Goal: Task Accomplishment & Management: Use online tool/utility

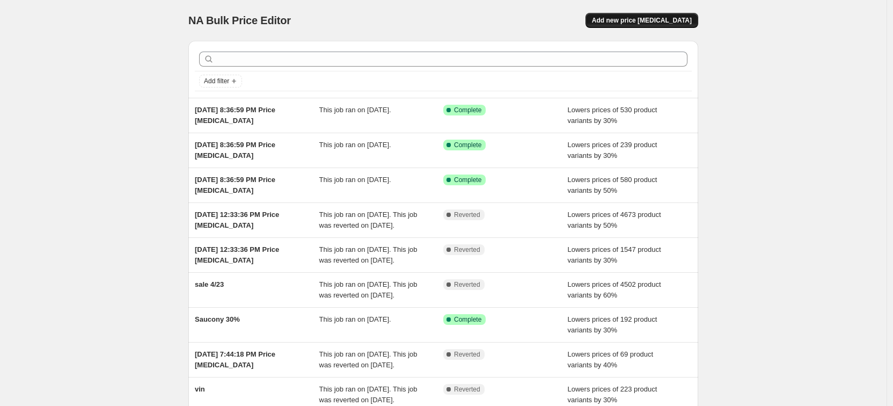
click at [642, 21] on span "Add new price [MEDICAL_DATA]" at bounding box center [642, 20] width 100 height 9
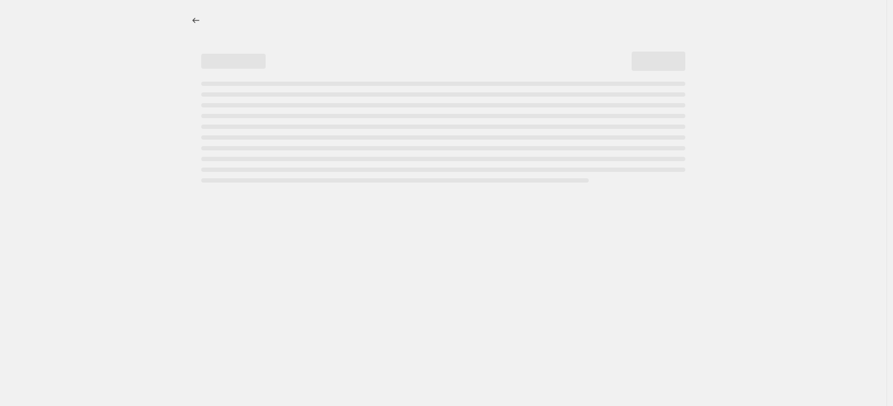
select select "percentage"
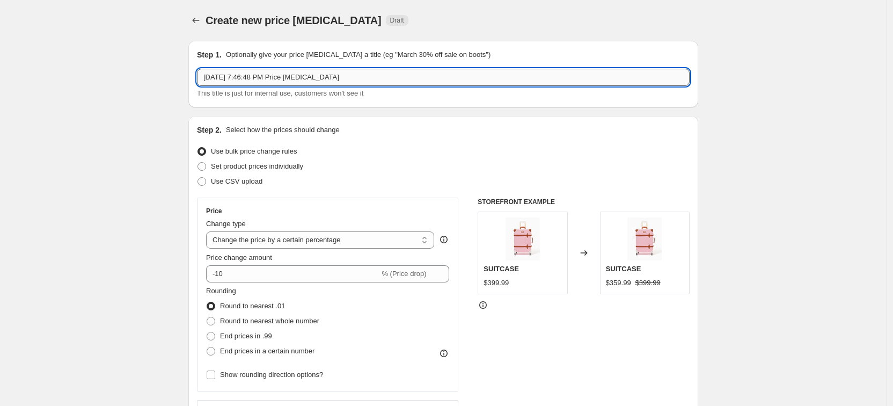
click at [356, 78] on input "[DATE] 7:46:48 PM Price [MEDICAL_DATA]" at bounding box center [443, 77] width 493 height 17
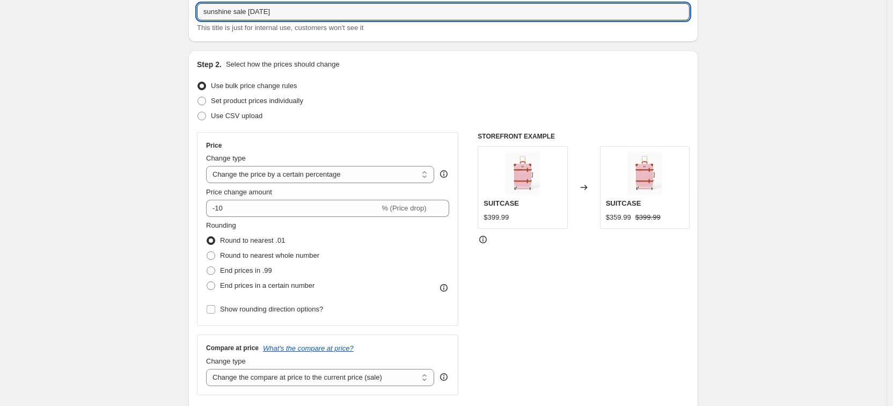
scroll to position [81, 0]
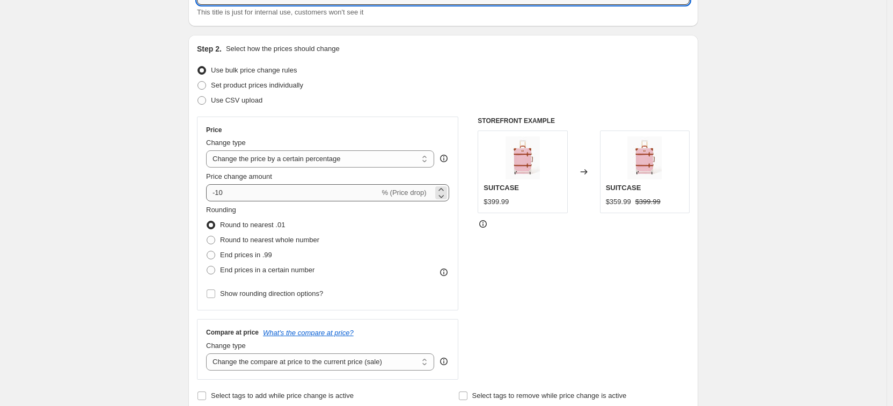
type input "sunshine sale [DATE]"
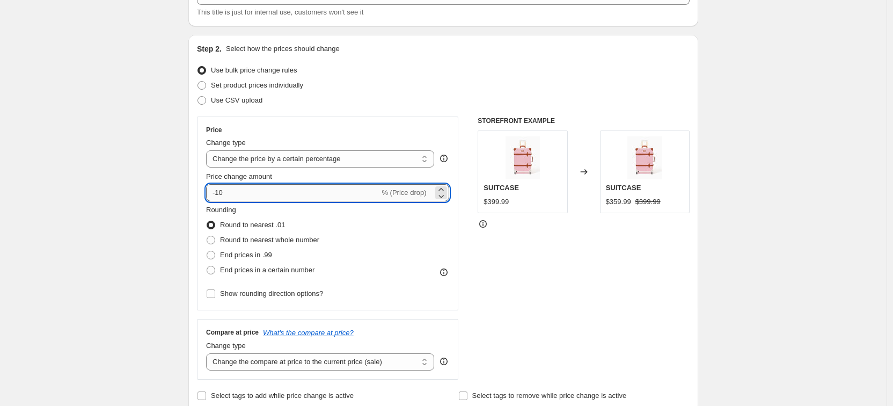
click at [232, 191] on input "-10" at bounding box center [292, 192] width 173 height 17
type input "-1"
type input "-70"
click at [389, 234] on div "Rounding Round to nearest .01 Round to nearest whole number End prices in .99 E…" at bounding box center [327, 240] width 243 height 73
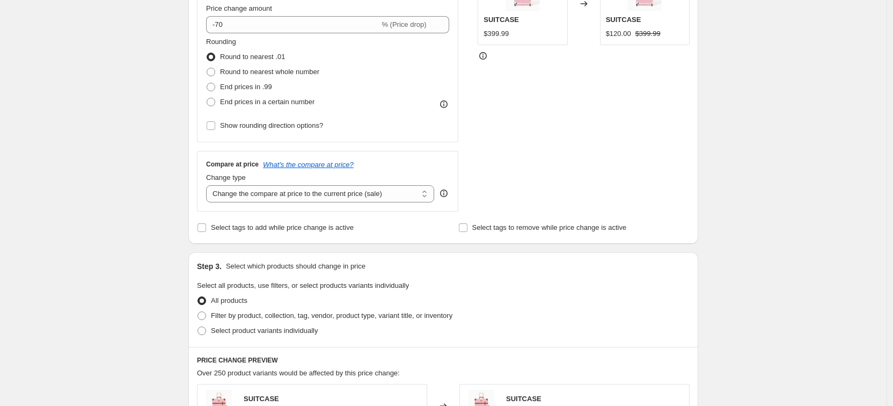
scroll to position [261, 0]
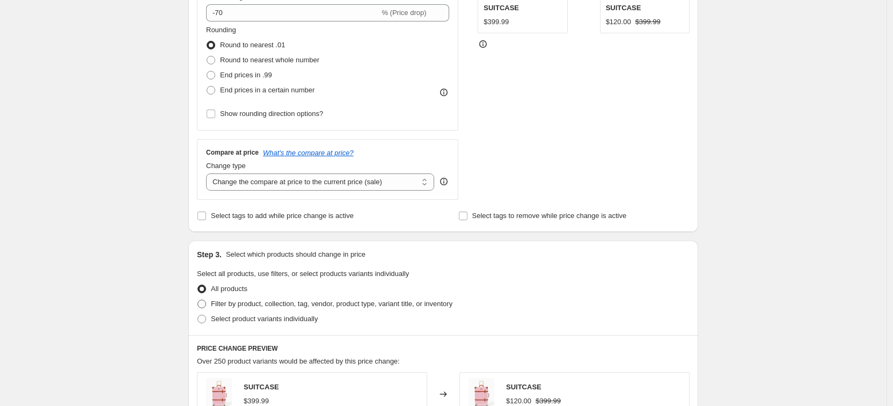
click at [206, 306] on span at bounding box center [201, 303] width 9 height 9
click at [198, 300] on input "Filter by product, collection, tag, vendor, product type, variant title, or inv…" at bounding box center [197, 299] width 1 height 1
radio input "true"
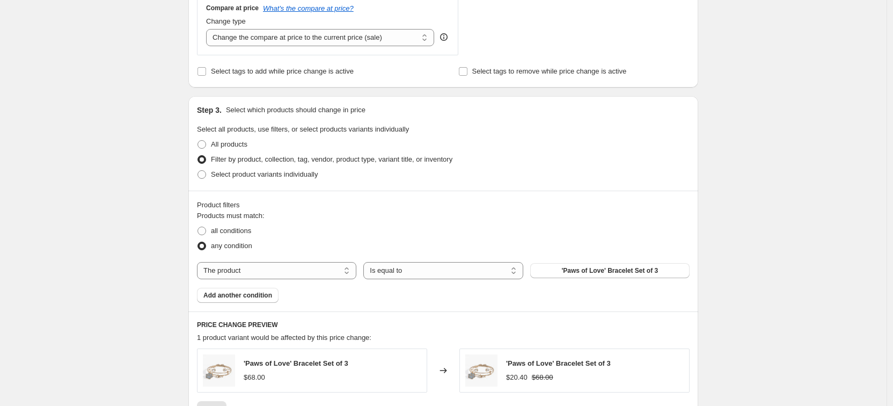
scroll to position [432, 0]
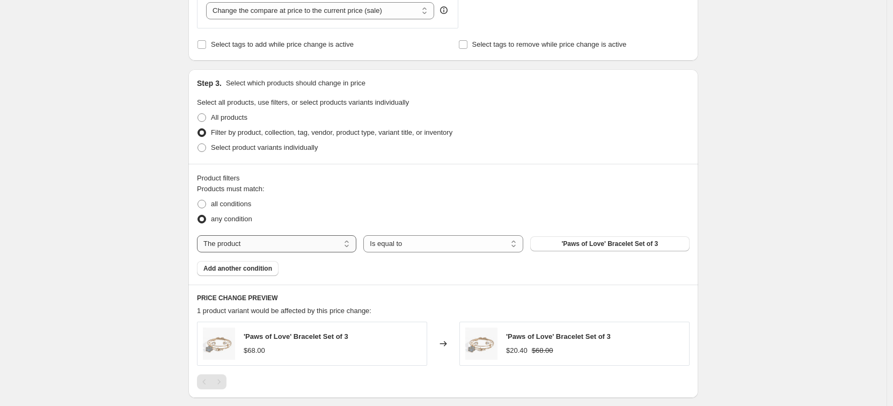
click at [263, 246] on select "The product The product's collection The product's tag The product's vendor The…" at bounding box center [276, 243] width 159 height 17
select select "collection"
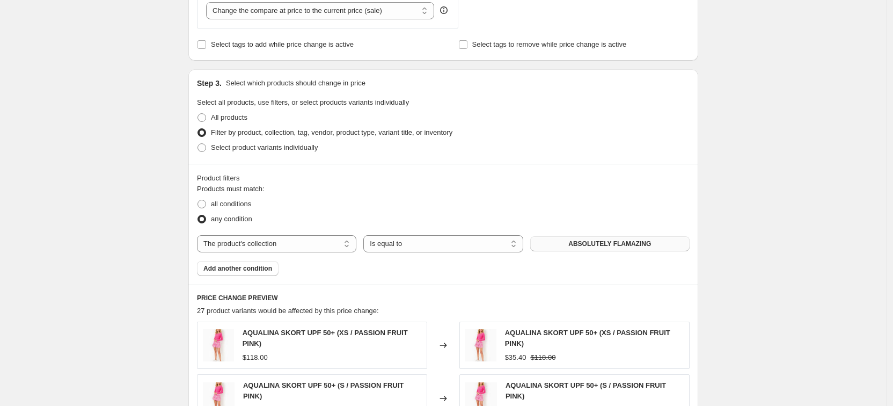
click at [603, 247] on span "ABSOLUTELY FLAMAZING" at bounding box center [609, 243] width 83 height 9
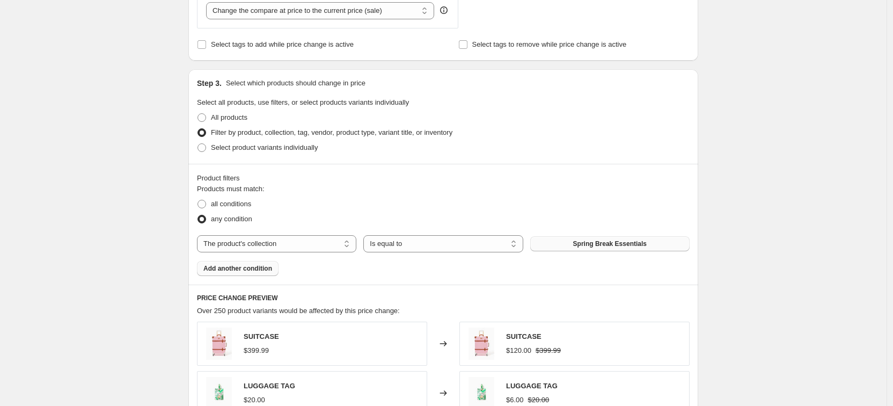
click at [239, 269] on span "Add another condition" at bounding box center [237, 268] width 69 height 9
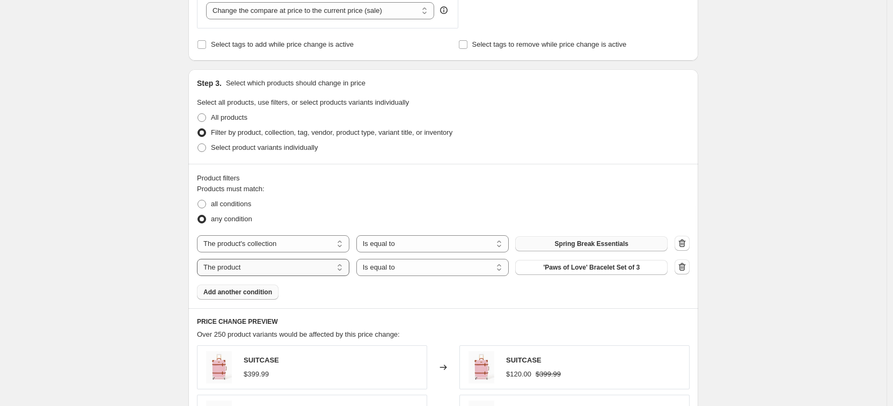
click at [288, 270] on select "The product The product's collection The product's tag The product's vendor The…" at bounding box center [273, 267] width 152 height 17
select select "collection"
click at [601, 272] on button "ABSOLUTELY FLAMAZING" at bounding box center [591, 267] width 152 height 15
click at [302, 240] on select "The product The product's collection The product's tag The product's vendor The…" at bounding box center [273, 243] width 152 height 17
select select "tag"
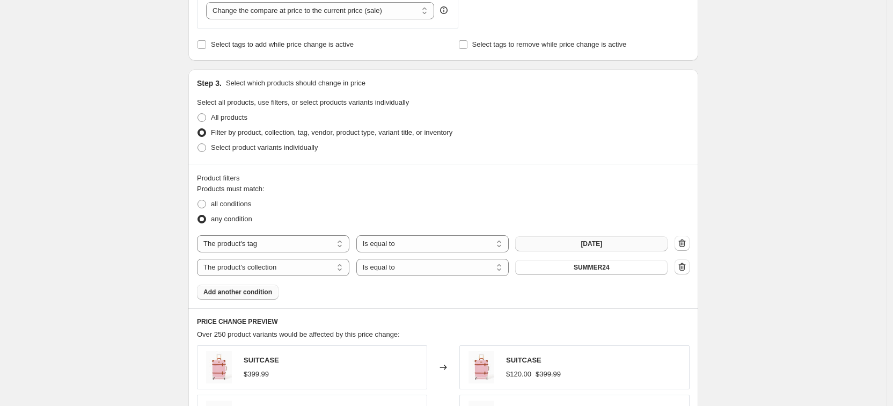
click at [602, 245] on span "[DATE]" at bounding box center [591, 243] width 21 height 9
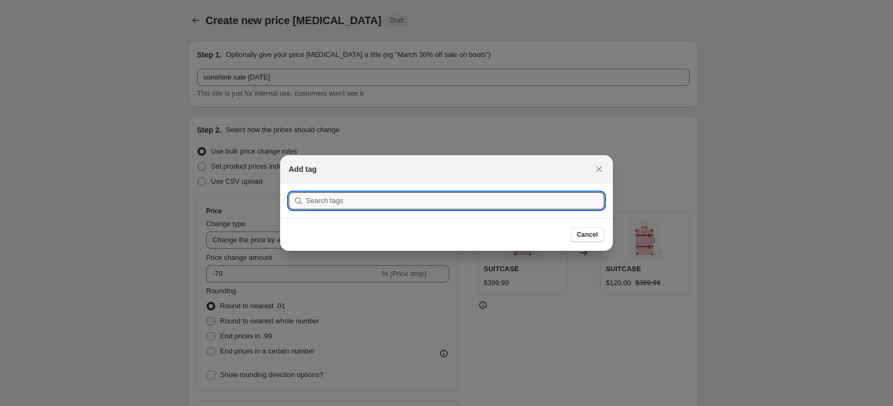
scroll to position [0, 0]
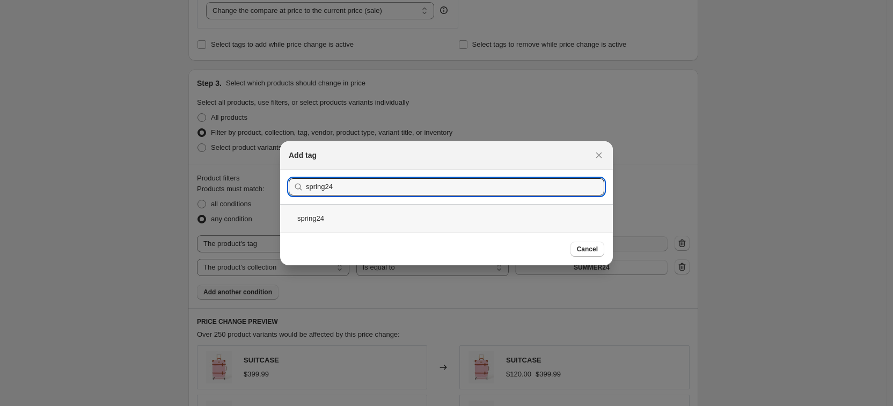
type input "spring24"
click at [317, 219] on div "spring24" at bounding box center [446, 218] width 333 height 28
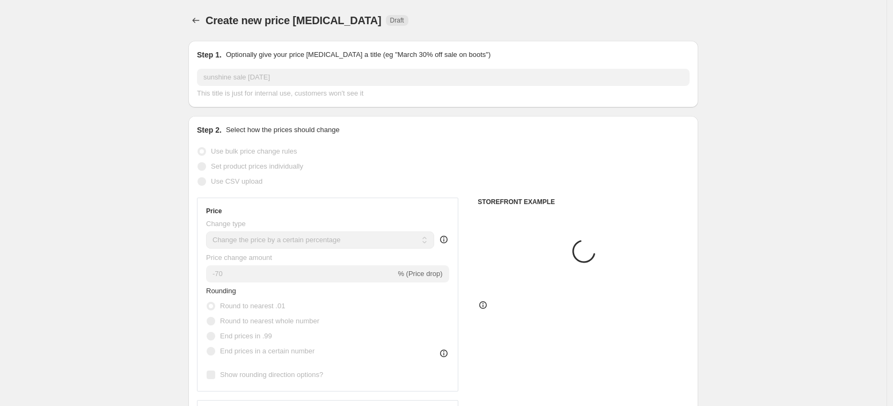
scroll to position [432, 0]
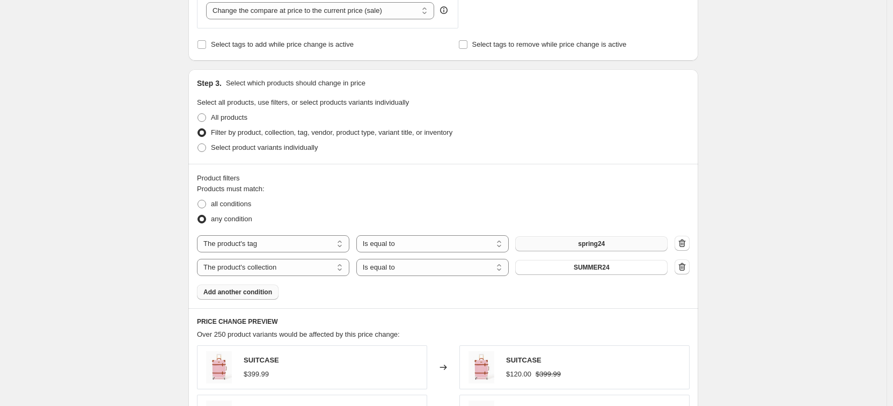
click at [237, 295] on span "Add another condition" at bounding box center [237, 292] width 69 height 9
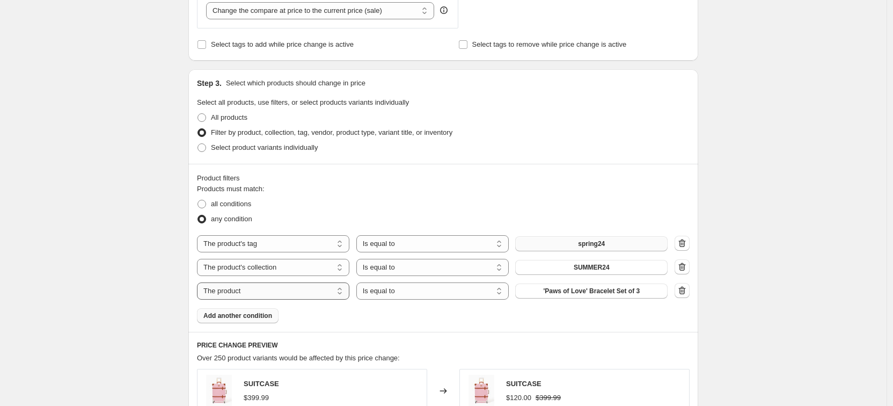
click at [266, 289] on select "The product The product's collection The product's tag The product's vendor The…" at bounding box center [273, 290] width 152 height 17
select select "tag"
click at [572, 291] on button "[DATE]" at bounding box center [591, 290] width 152 height 15
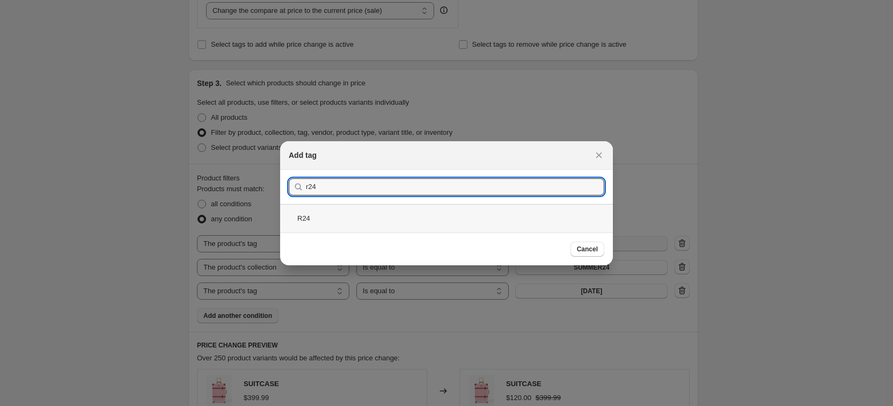
type input "r24"
click at [300, 219] on div "R24" at bounding box center [446, 218] width 333 height 28
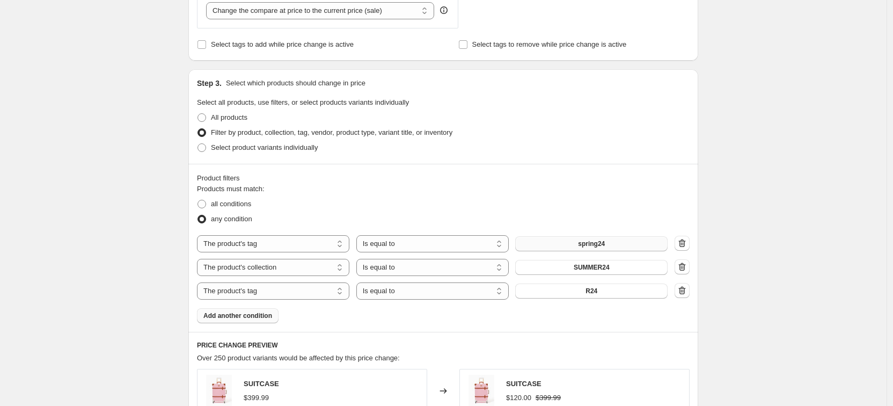
click at [251, 317] on span "Add another condition" at bounding box center [237, 315] width 69 height 9
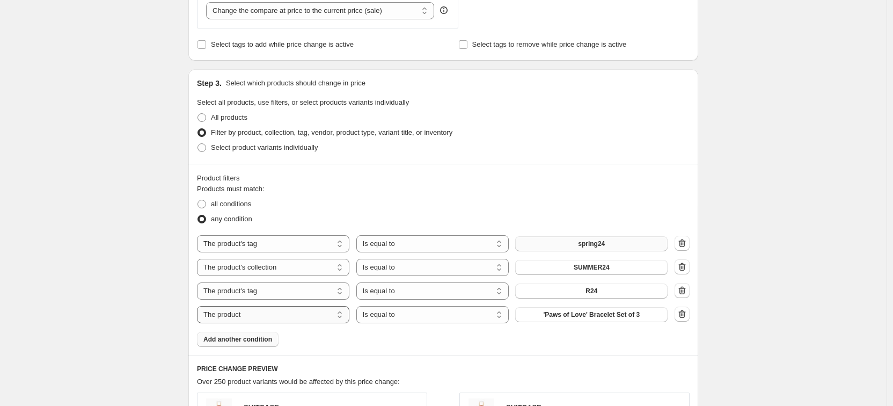
click at [260, 314] on select "The product The product's collection The product's tag The product's vendor The…" at bounding box center [273, 314] width 152 height 17
select select "tag"
click at [584, 317] on span "[DATE]" at bounding box center [591, 314] width 21 height 9
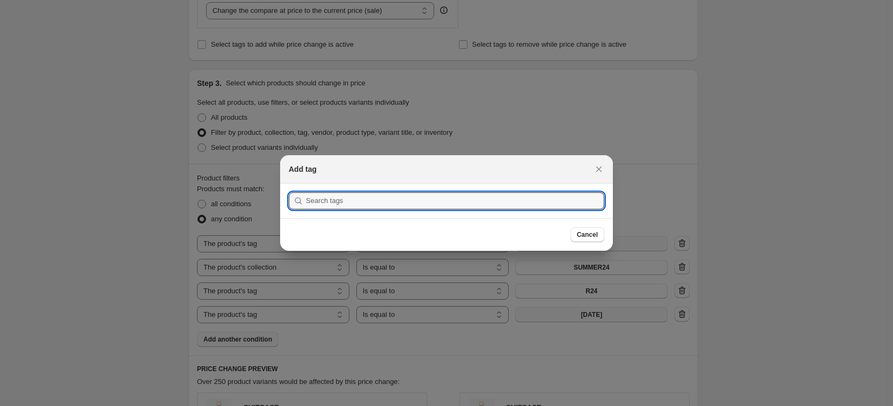
scroll to position [0, 0]
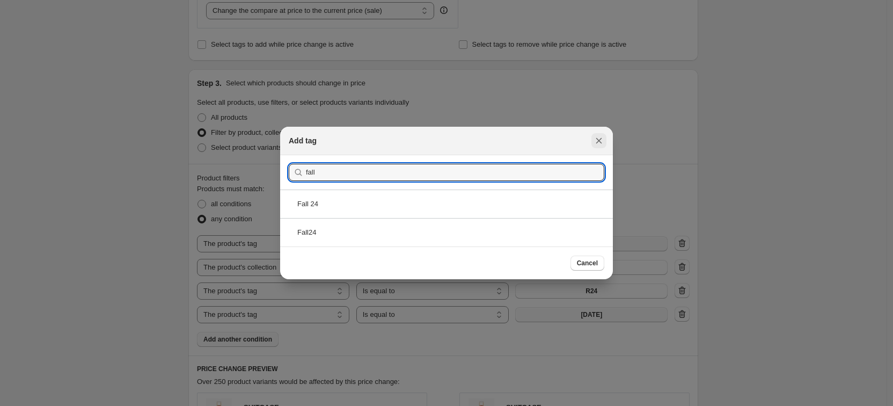
type input "fall"
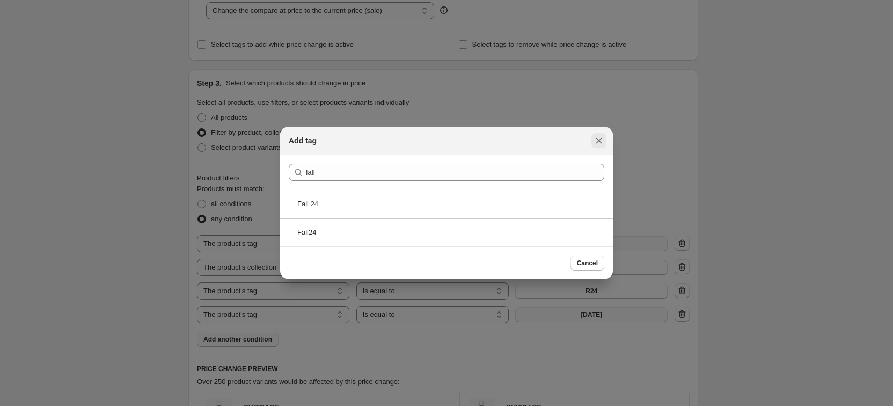
click at [601, 140] on icon "Close" at bounding box center [599, 140] width 11 height 11
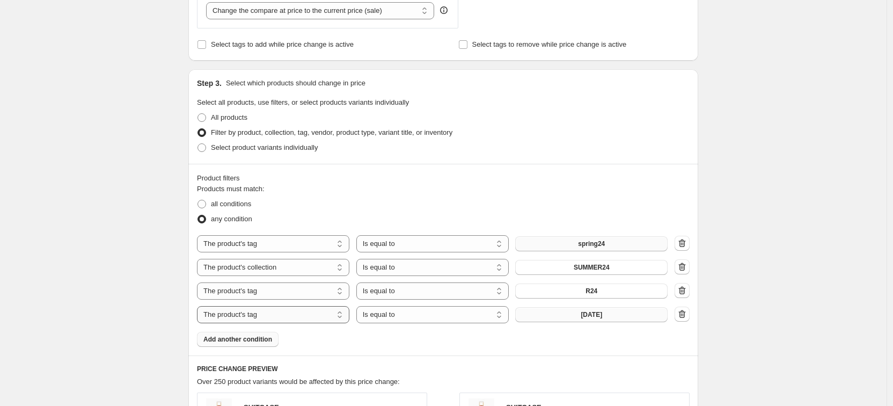
click at [301, 321] on select "The product The product's collection The product's tag The product's vendor The…" at bounding box center [273, 314] width 152 height 17
select select "collection"
click at [585, 316] on span "ABSOLUTELY FLAMAZING" at bounding box center [591, 314] width 83 height 9
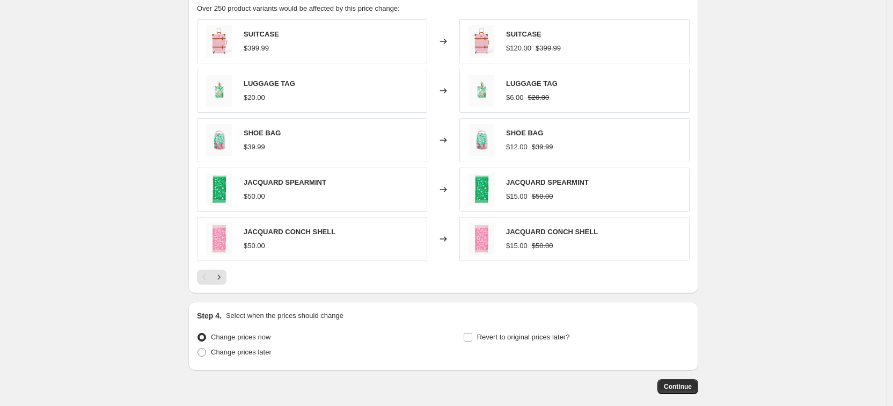
scroll to position [859, 0]
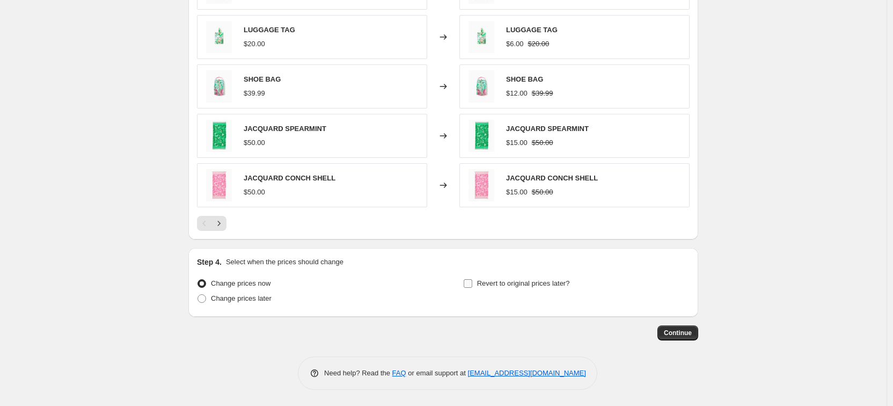
click at [472, 285] on input "Revert to original prices later?" at bounding box center [468, 283] width 9 height 9
checkbox input "true"
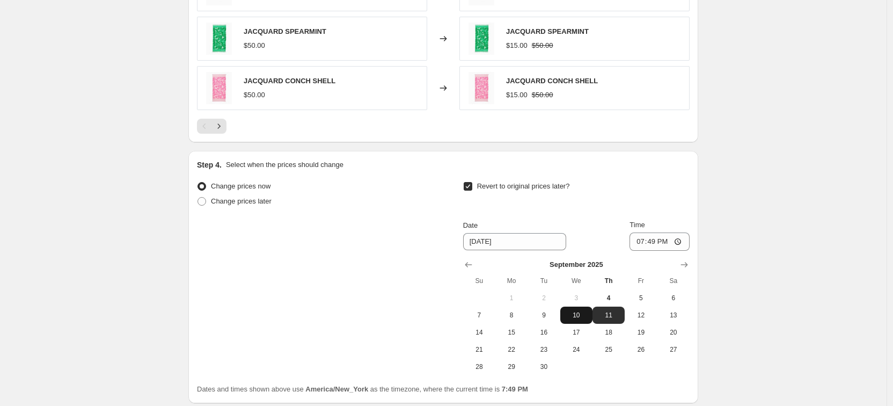
scroll to position [970, 0]
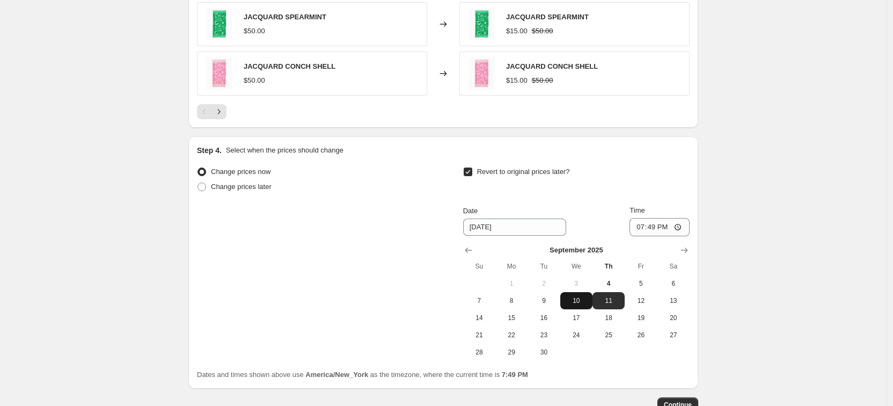
click at [581, 302] on span "10" at bounding box center [577, 300] width 24 height 9
type input "[DATE]"
click at [670, 228] on input "19:49" at bounding box center [659, 227] width 60 height 18
click at [648, 226] on input "19:49" at bounding box center [659, 227] width 60 height 18
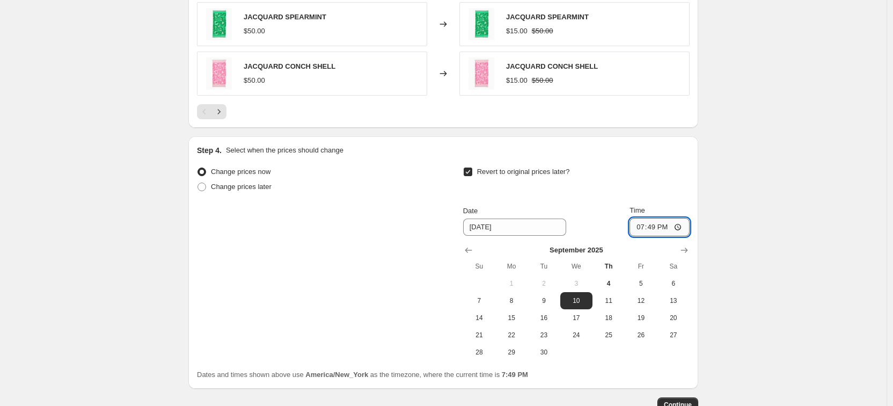
click at [683, 228] on input "19:49" at bounding box center [659, 227] width 60 height 18
type input "23:59"
click at [608, 303] on span "11" at bounding box center [609, 300] width 24 height 9
type input "[DATE]"
click at [647, 226] on input "23:59" at bounding box center [659, 227] width 60 height 18
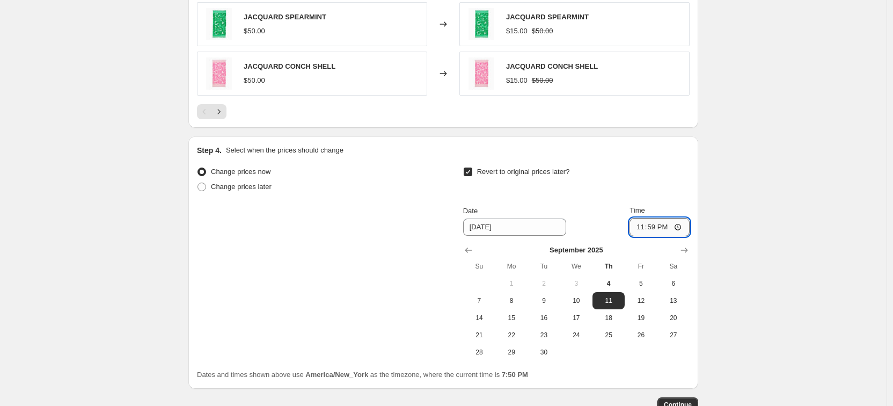
click at [679, 227] on input "23:59" at bounding box center [659, 227] width 60 height 18
type input "01:00"
click at [687, 187] on div "Revert to original prices later?" at bounding box center [576, 180] width 226 height 32
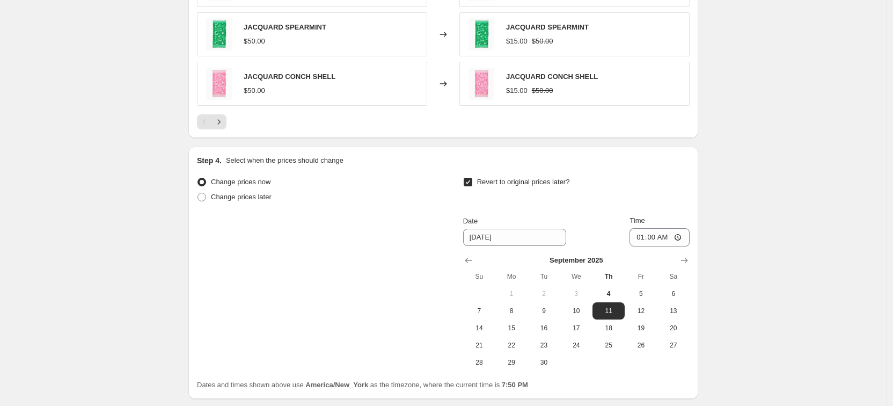
scroll to position [1042, 0]
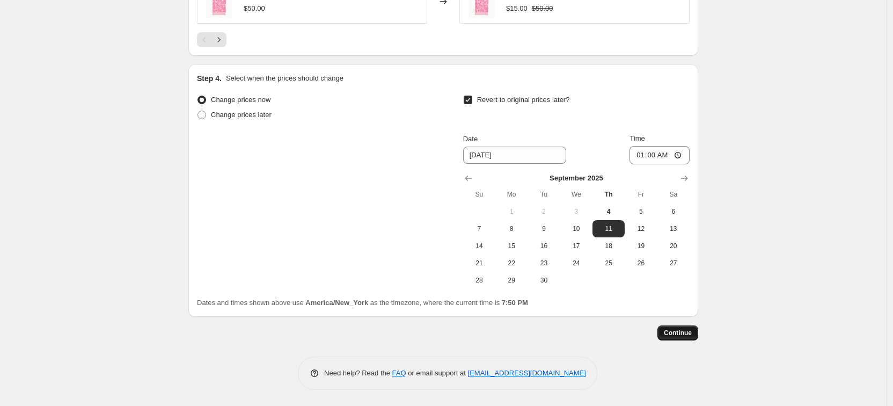
click at [684, 335] on span "Continue" at bounding box center [678, 332] width 28 height 9
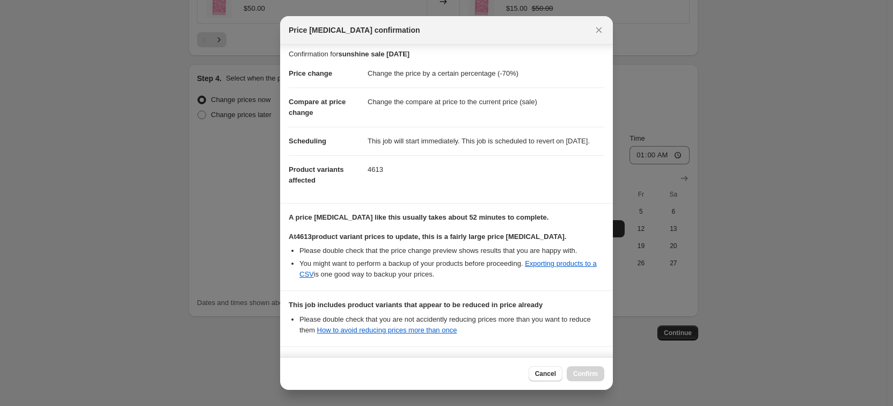
scroll to position [0, 0]
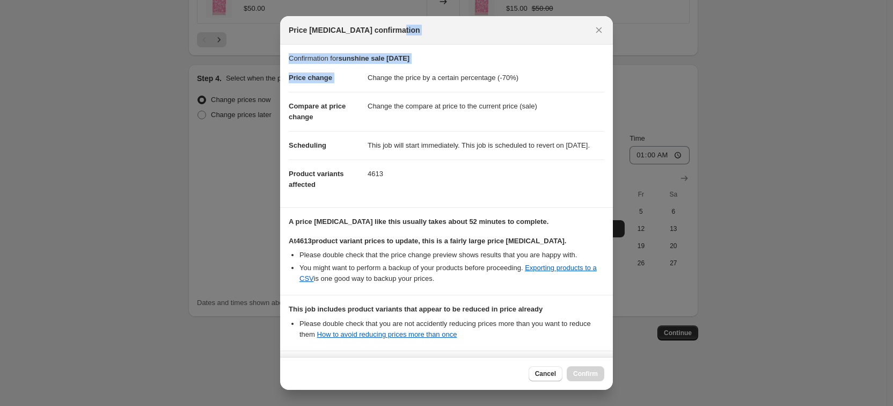
drag, startPoint x: 494, startPoint y: 34, endPoint x: 512, endPoint y: 69, distance: 39.4
click at [512, 69] on div "Price [MEDICAL_DATA] confirmation Confirmation for sunshine sale [DATE] Price c…" at bounding box center [446, 202] width 333 height 373
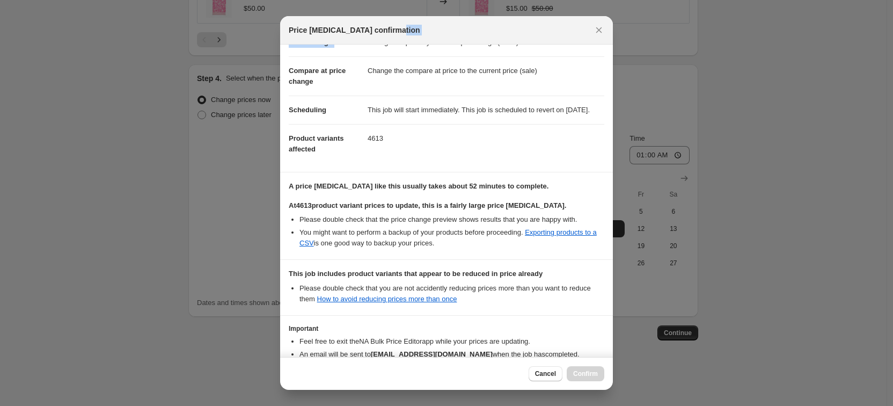
scroll to position [116, 0]
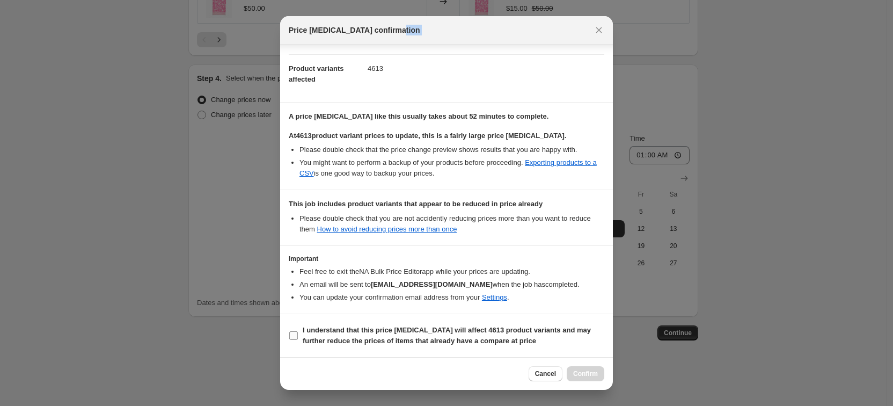
click at [293, 337] on input "I understand that this price [MEDICAL_DATA] will affect 4613 product variants a…" at bounding box center [293, 335] width 9 height 9
checkbox input "true"
click at [602, 34] on icon "Close" at bounding box center [599, 30] width 11 height 11
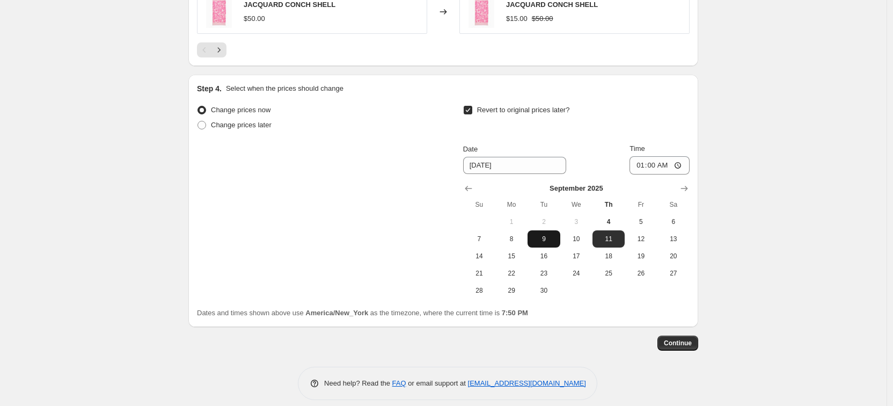
scroll to position [1042, 0]
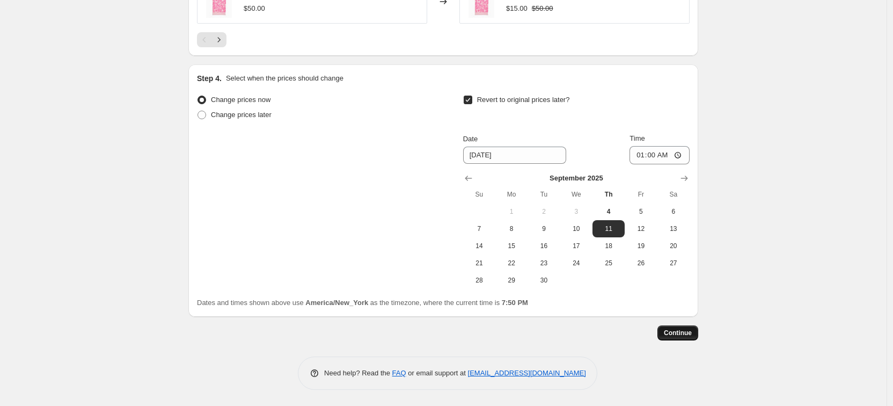
click at [688, 329] on span "Continue" at bounding box center [678, 332] width 28 height 9
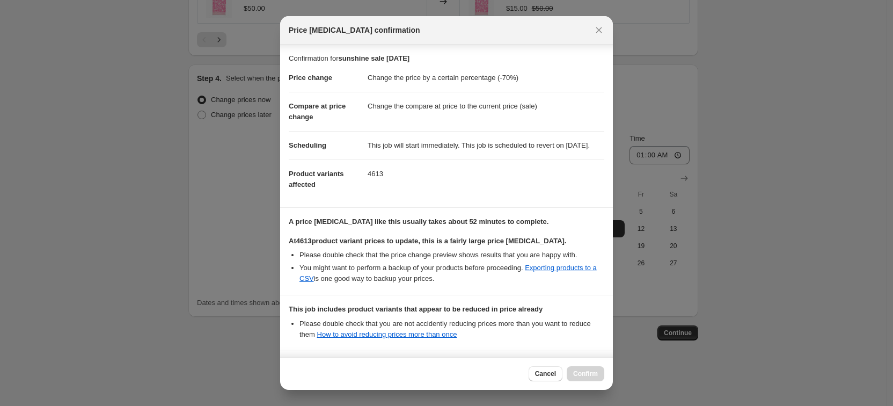
scroll to position [116, 0]
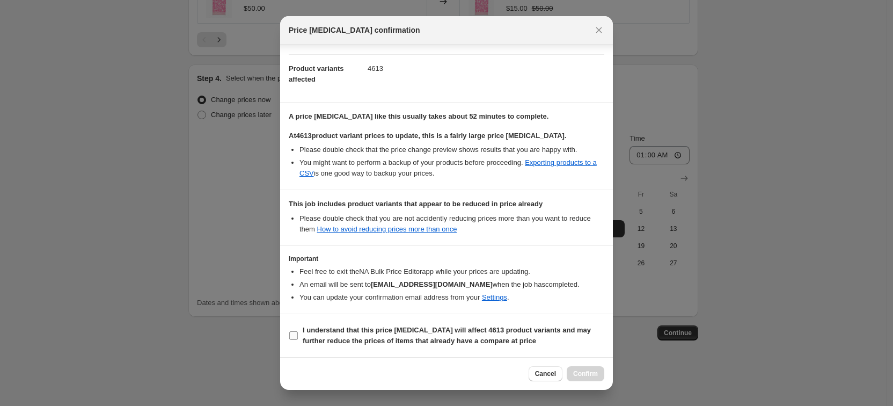
click at [296, 334] on input "I understand that this price [MEDICAL_DATA] will affect 4613 product variants a…" at bounding box center [293, 335] width 9 height 9
checkbox input "true"
click at [582, 372] on span "Confirm" at bounding box center [585, 373] width 25 height 9
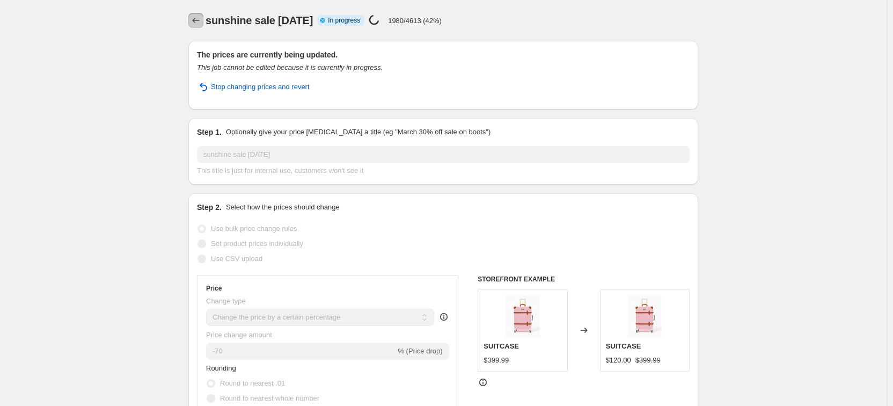
click at [201, 17] on icon "Price change jobs" at bounding box center [196, 20] width 11 height 11
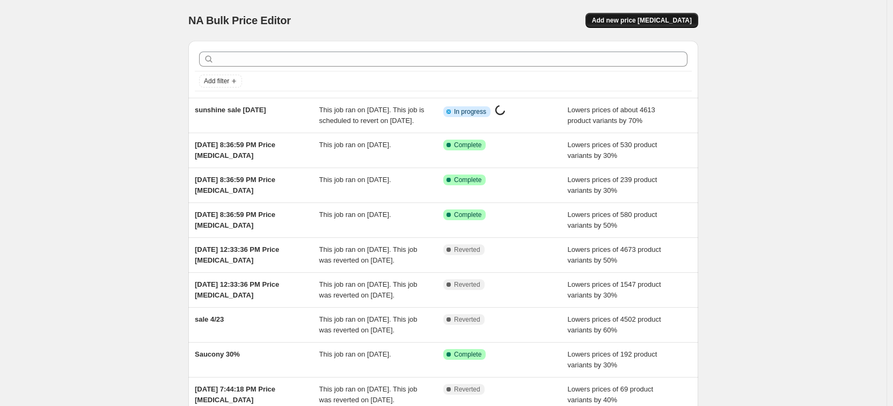
click at [643, 18] on span "Add new price [MEDICAL_DATA]" at bounding box center [642, 20] width 100 height 9
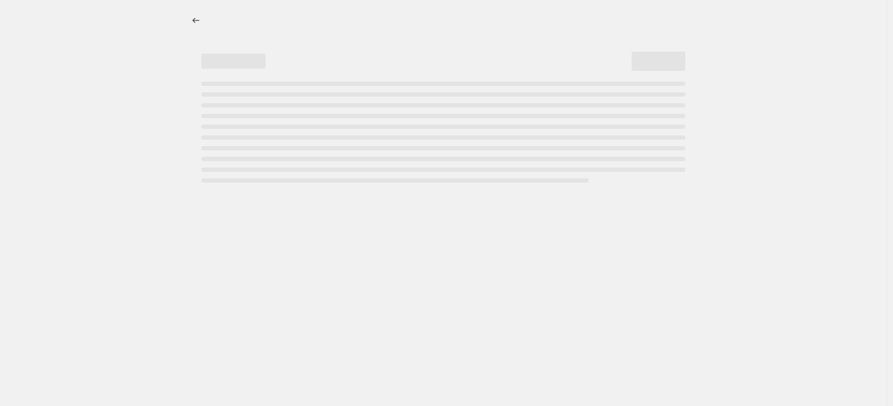
select select "percentage"
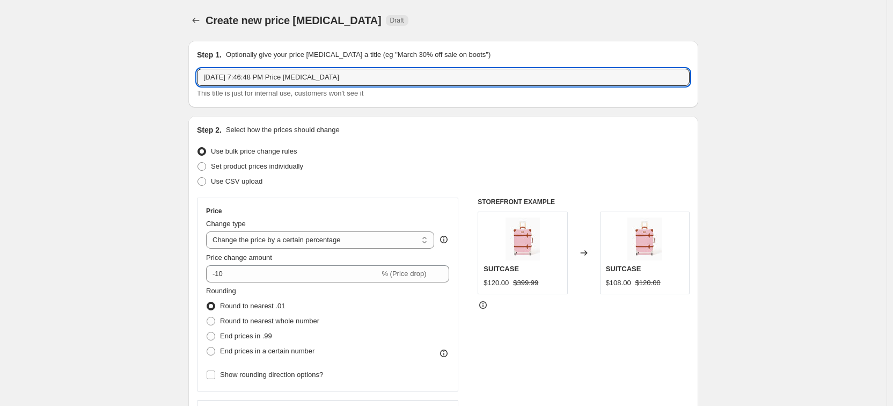
drag, startPoint x: 355, startPoint y: 77, endPoint x: 172, endPoint y: 71, distance: 183.1
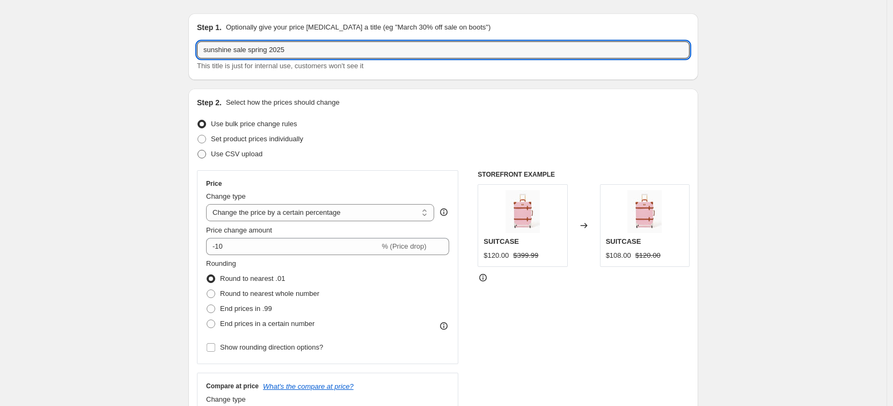
scroll to position [39, 0]
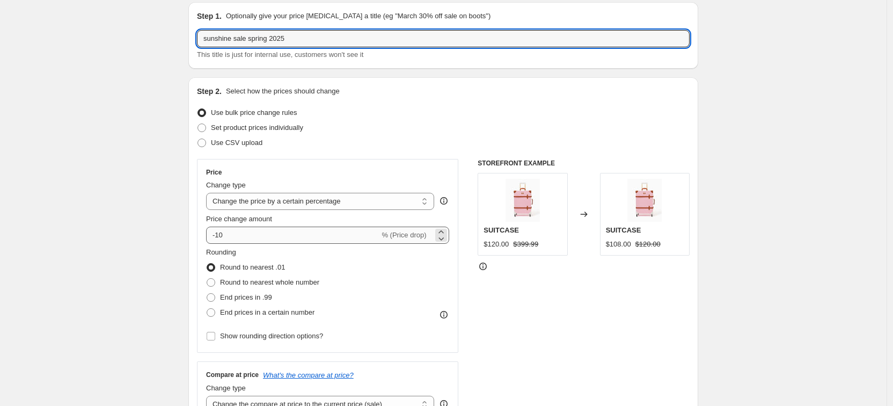
type input "sunshine sale spring 2025"
click at [235, 235] on input "-10" at bounding box center [292, 234] width 173 height 17
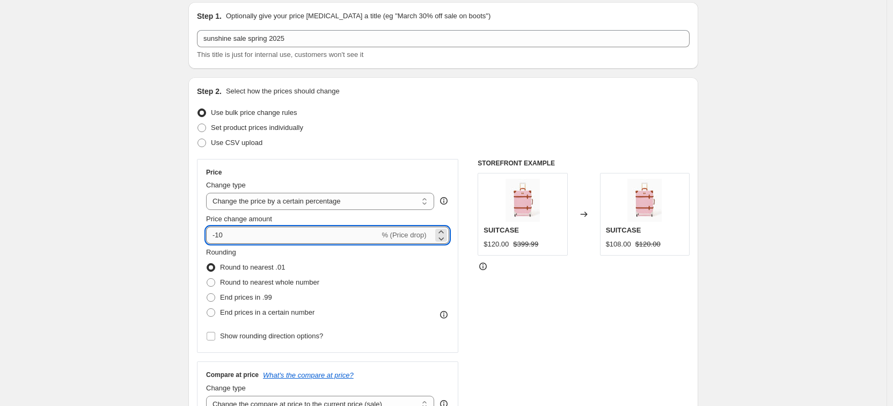
type input "-1"
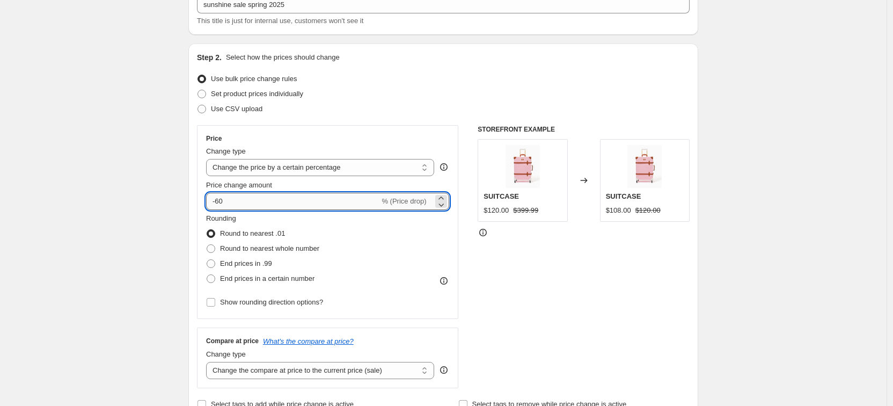
type input "-6"
type input "-55"
click at [358, 240] on div "Rounding Round to nearest .01 Round to nearest whole number End prices in .99 E…" at bounding box center [327, 249] width 243 height 73
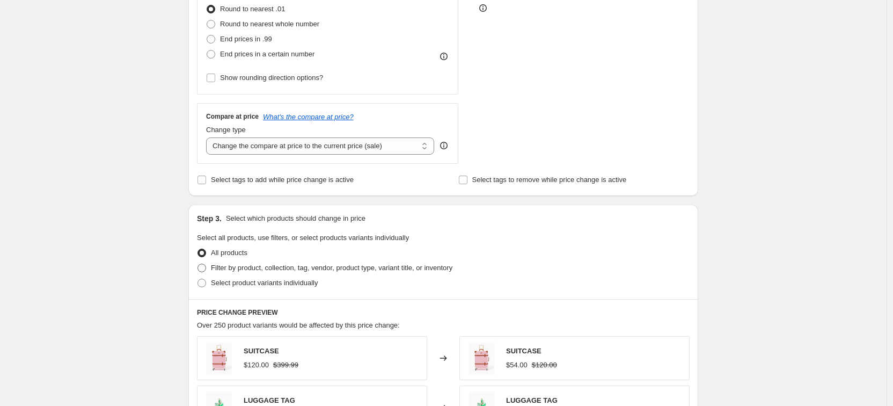
scroll to position [301, 0]
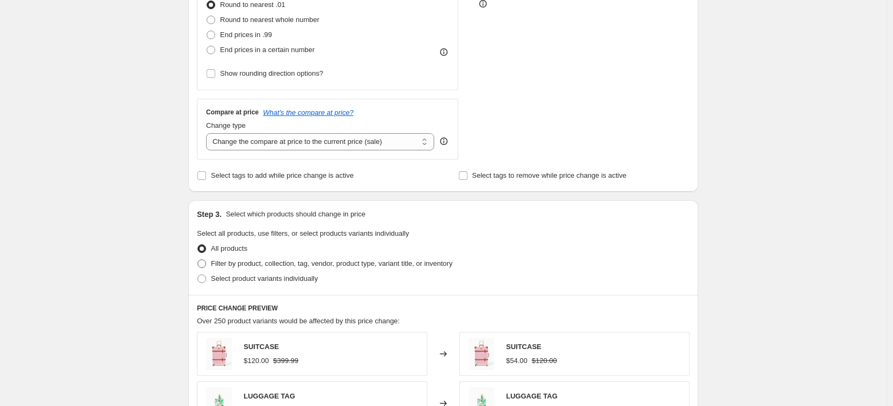
click at [207, 265] on span at bounding box center [202, 264] width 10 height 10
click at [198, 260] on input "Filter by product, collection, tag, vendor, product type, variant title, or inv…" at bounding box center [197, 259] width 1 height 1
radio input "true"
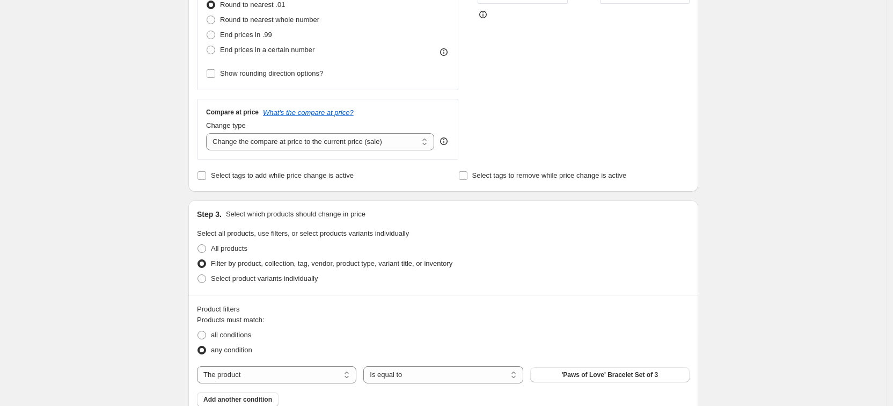
scroll to position [405, 0]
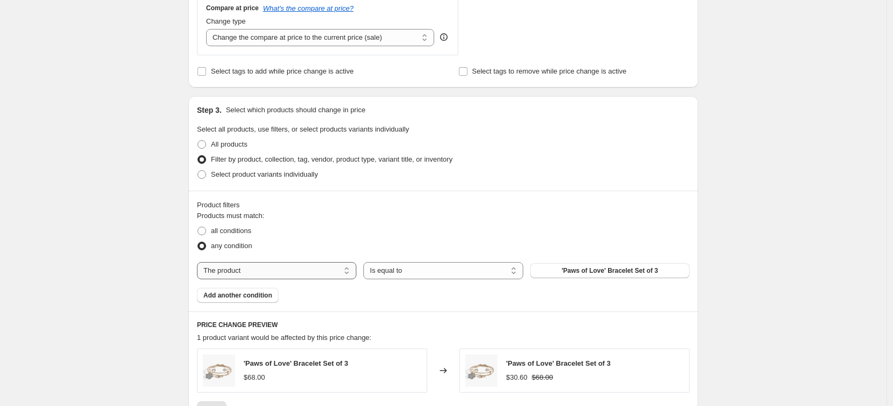
click at [296, 266] on select "The product The product's collection The product's tag The product's vendor The…" at bounding box center [276, 270] width 159 height 17
select select "collection"
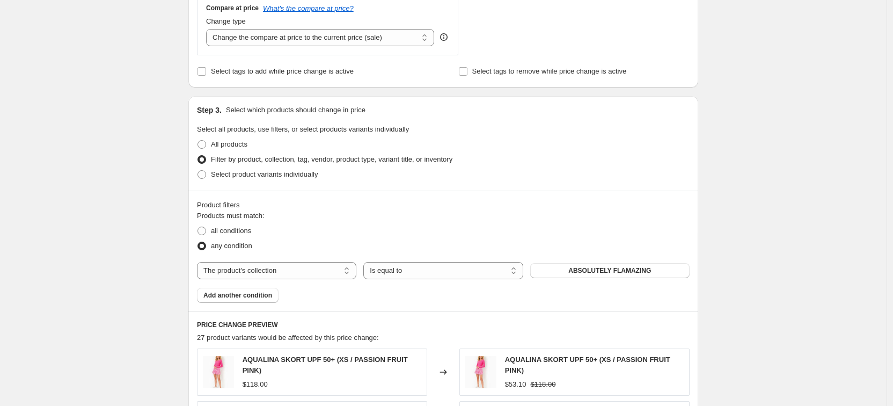
click at [609, 272] on span "ABSOLUTELY FLAMAZING" at bounding box center [609, 270] width 83 height 9
click at [604, 269] on span "ABSOLUTELY FLAMAZING" at bounding box center [609, 270] width 83 height 9
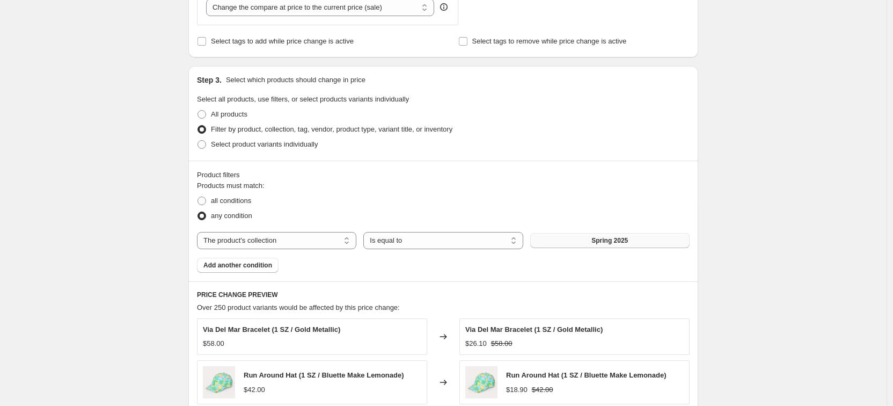
scroll to position [509, 0]
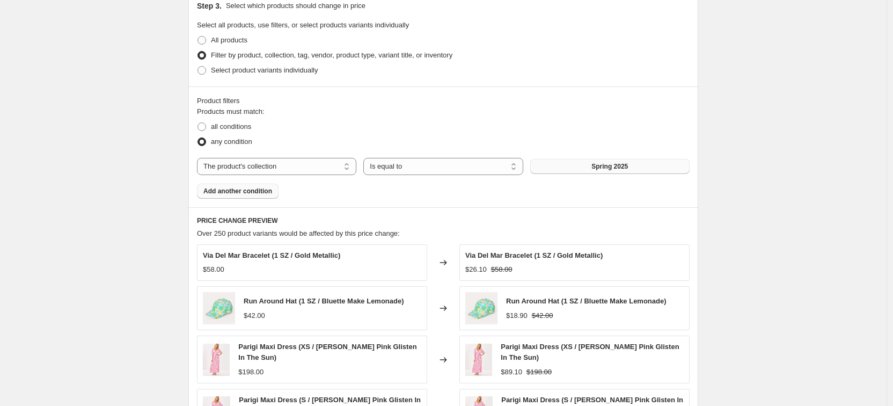
click at [230, 195] on button "Add another condition" at bounding box center [238, 191] width 82 height 15
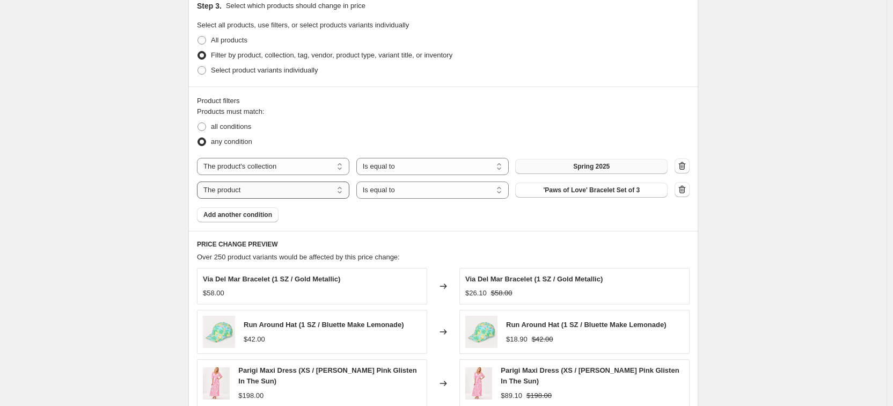
click at [275, 194] on select "The product The product's collection The product's tag The product's vendor The…" at bounding box center [273, 189] width 152 height 17
select select "collection"
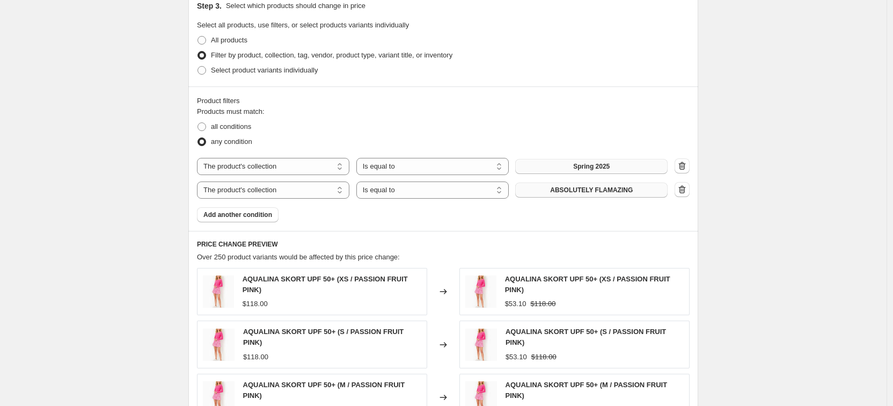
click at [547, 191] on button "ABSOLUTELY FLAMAZING" at bounding box center [591, 189] width 152 height 15
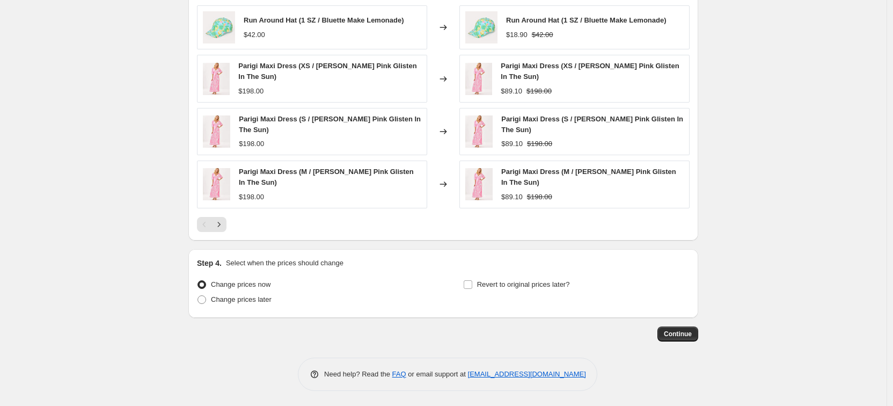
scroll to position [815, 0]
click at [467, 285] on input "Revert to original prices later?" at bounding box center [468, 283] width 9 height 9
checkbox input "true"
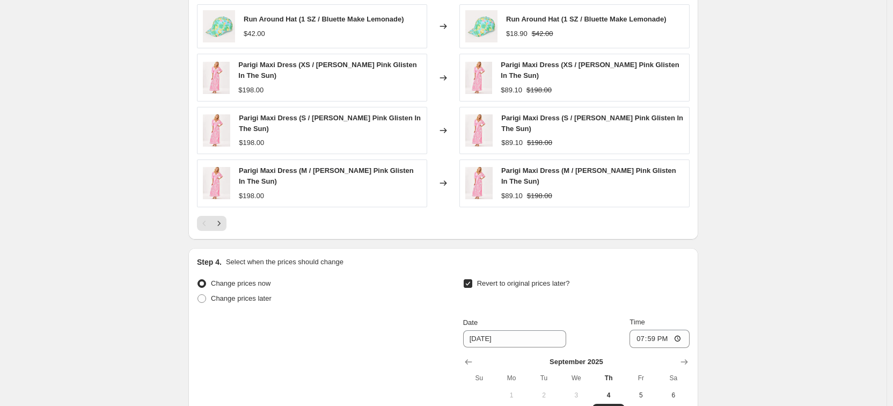
scroll to position [848, 0]
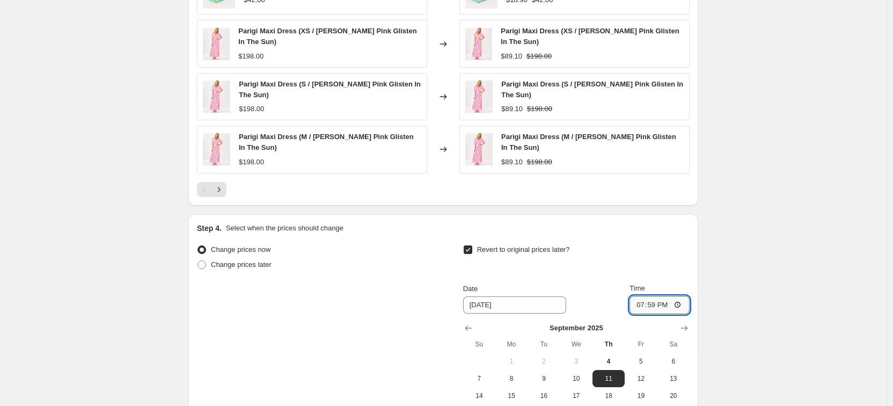
click at [678, 303] on input "19:59" at bounding box center [659, 305] width 60 height 18
type input "01:00"
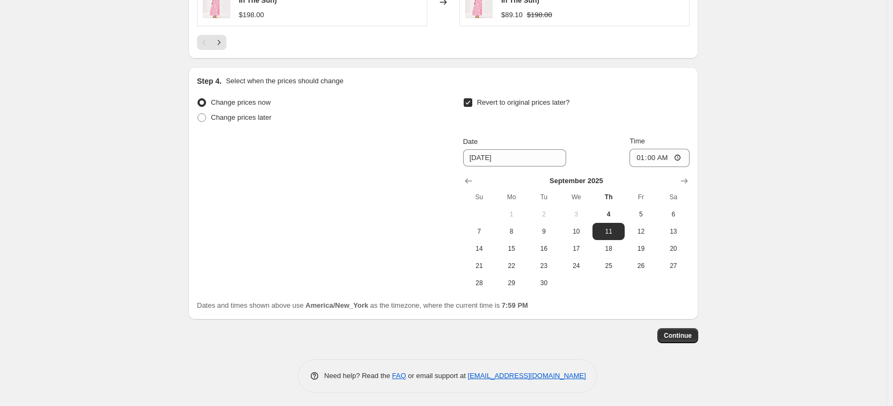
scroll to position [998, 0]
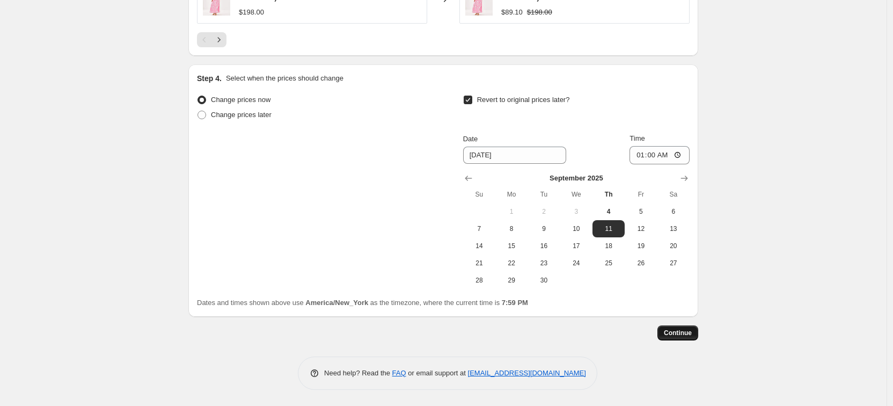
click at [675, 336] on span "Continue" at bounding box center [678, 332] width 28 height 9
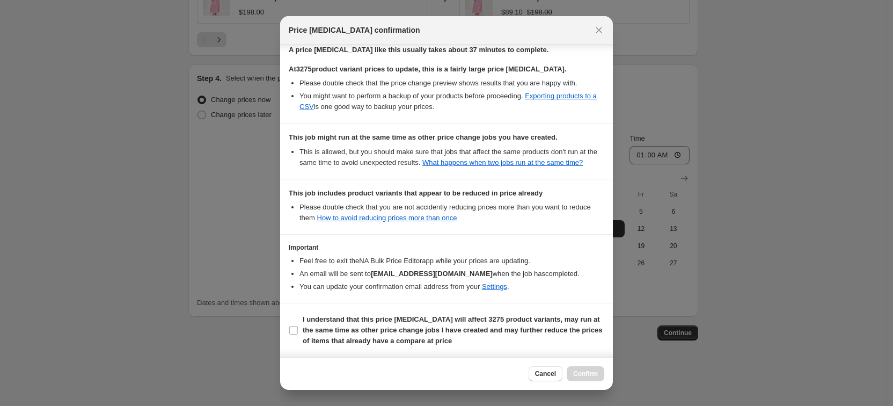
scroll to position [193, 0]
click at [295, 332] on input "I understand that this price [MEDICAL_DATA] will affect 3275 product variants, …" at bounding box center [293, 330] width 9 height 9
checkbox input "true"
click at [581, 373] on span "Confirm" at bounding box center [585, 373] width 25 height 9
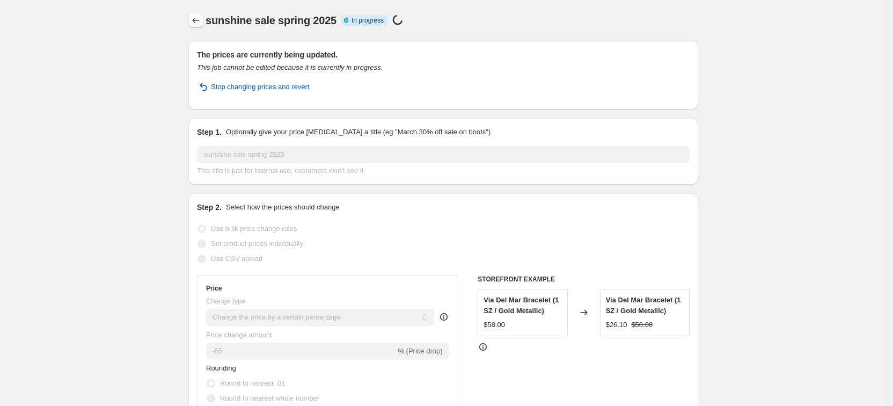
click at [197, 23] on icon "Price change jobs" at bounding box center [196, 20] width 11 height 11
